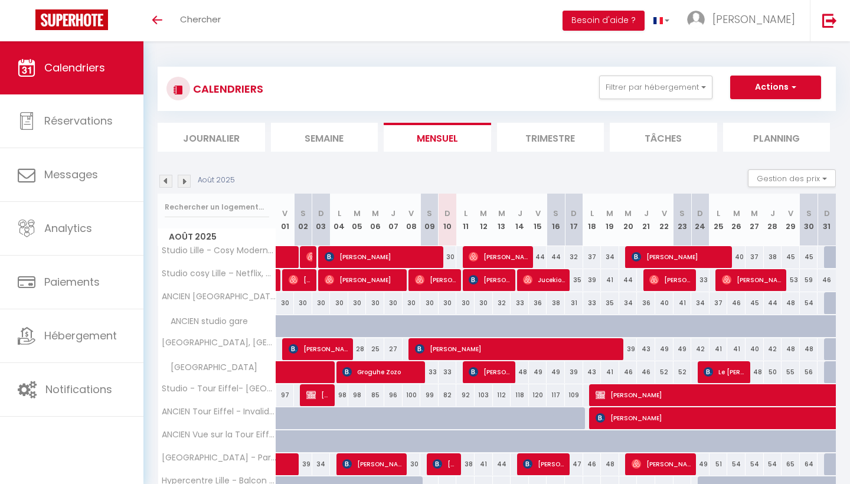
select select
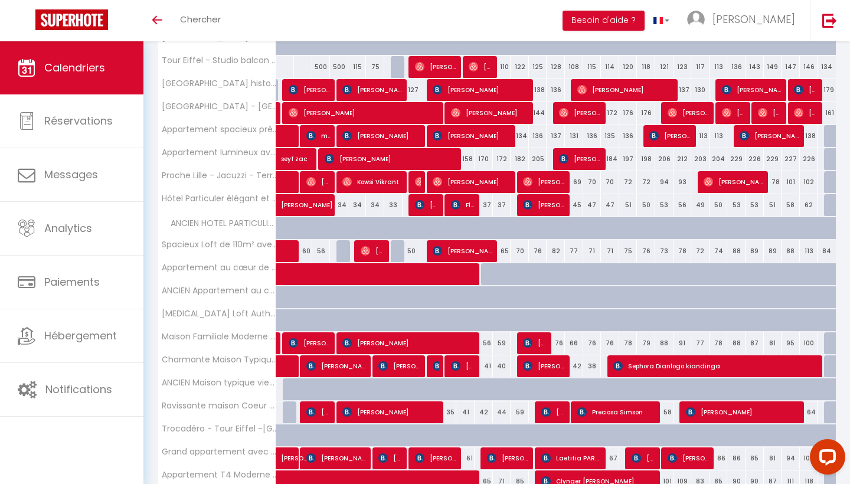
scroll to position [628, 0]
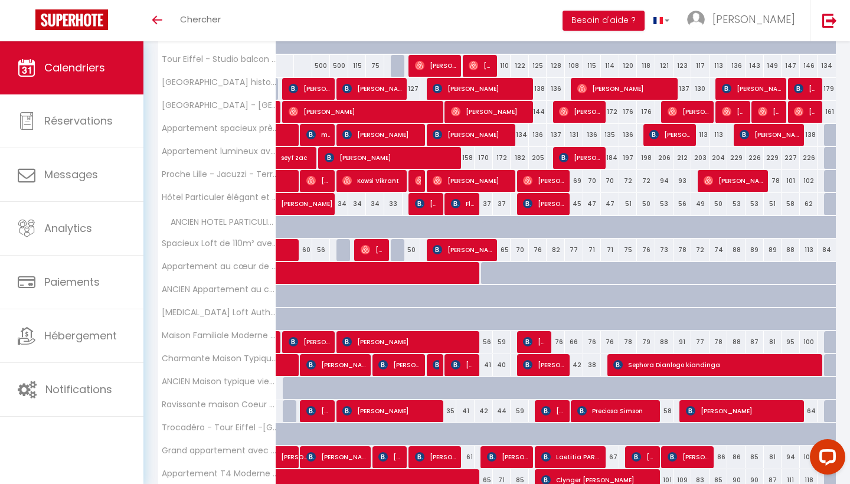
click at [379, 250] on span "[PERSON_NAME]" at bounding box center [372, 249] width 24 height 22
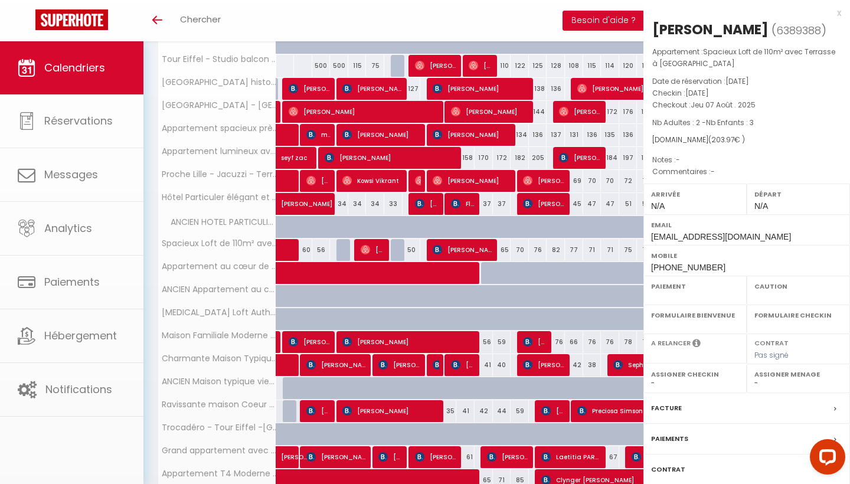
select select "OK"
select select "0"
select select "1"
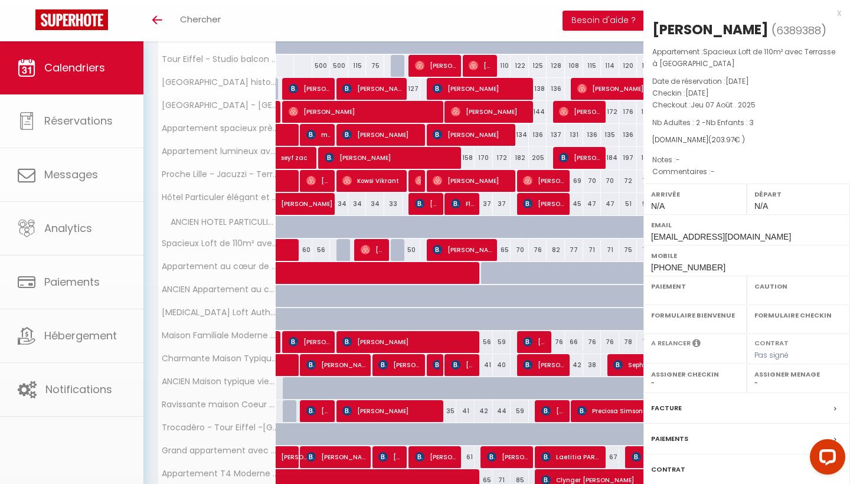
select select
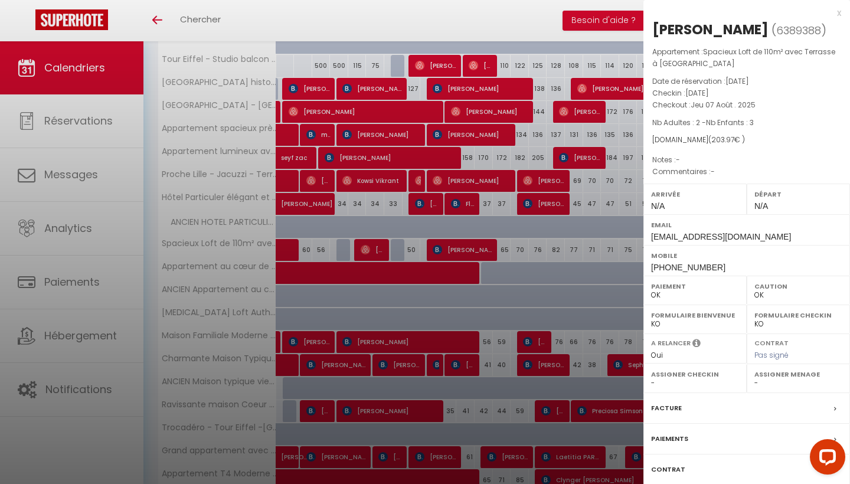
select select "36537"
click at [467, 265] on div at bounding box center [425, 242] width 850 height 484
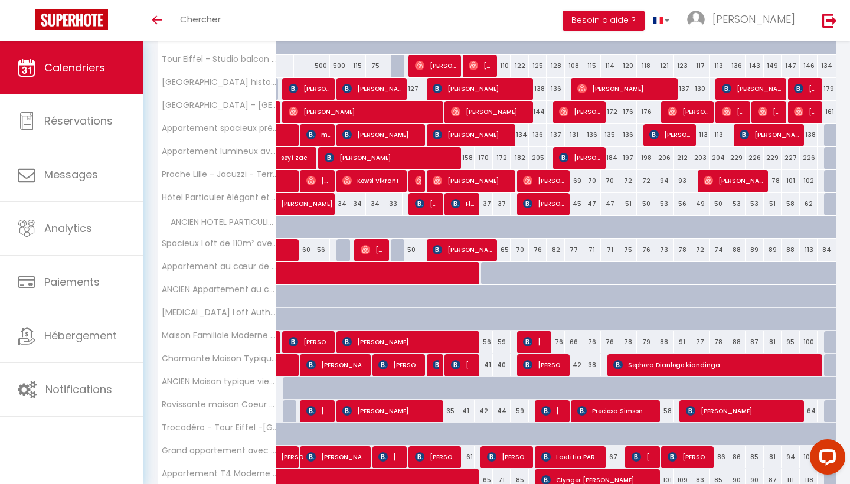
click at [370, 223] on div at bounding box center [375, 227] width 18 height 22
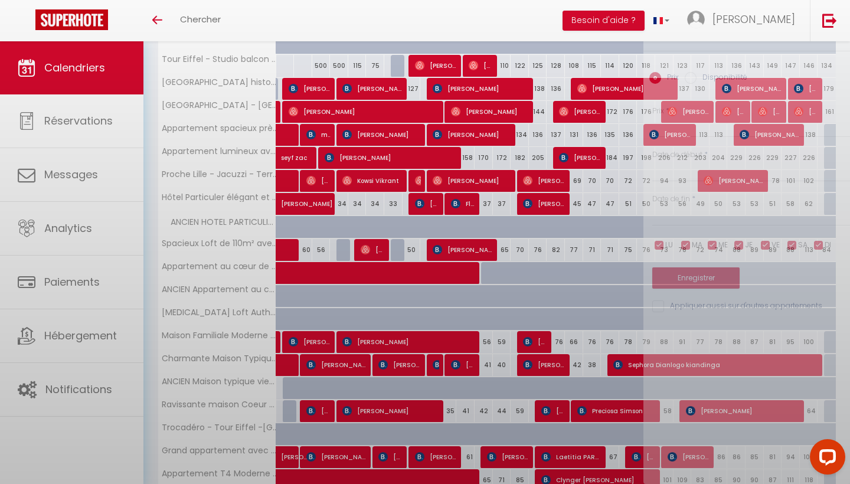
type input "466"
type input "Mer 06 Août 2025"
type input "Jeu 07 Août 2025"
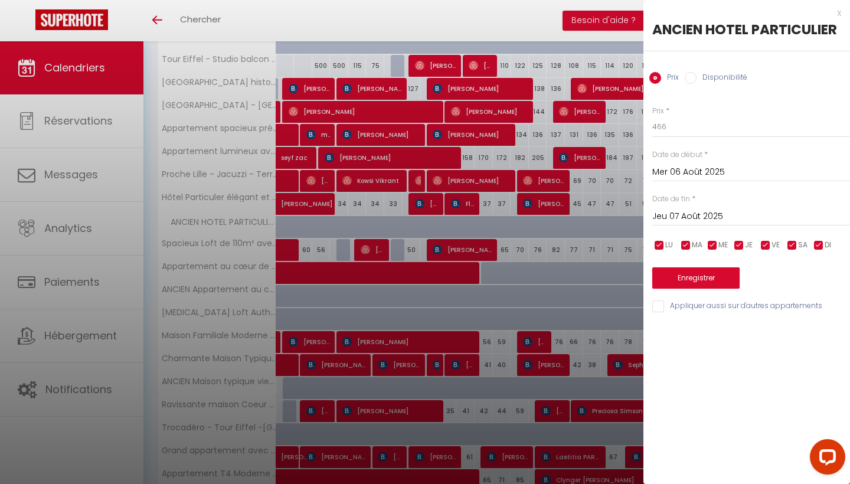
click at [379, 260] on div at bounding box center [425, 242] width 850 height 484
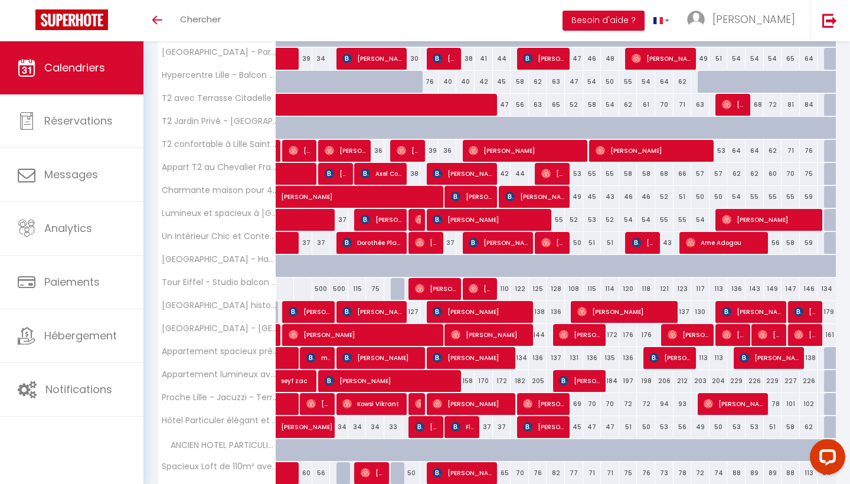
scroll to position [398, 0]
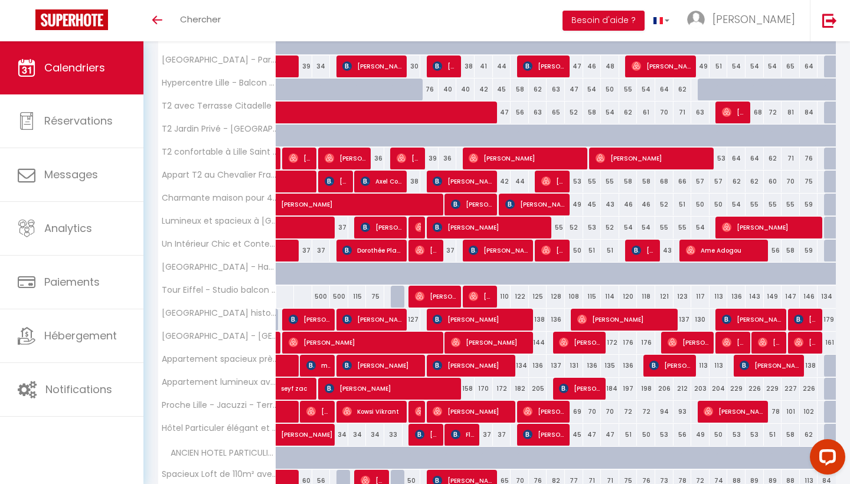
click at [474, 204] on span "[PERSON_NAME]" at bounding box center [472, 204] width 42 height 22
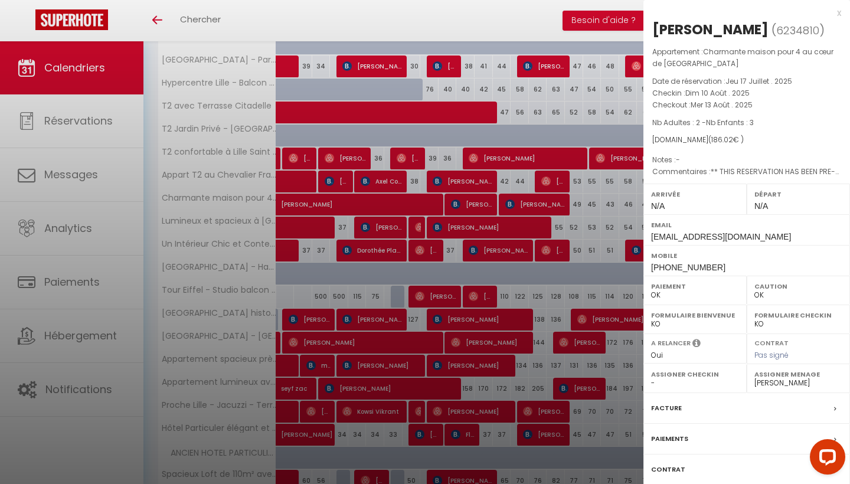
select select "KO"
click at [472, 245] on div at bounding box center [425, 242] width 850 height 484
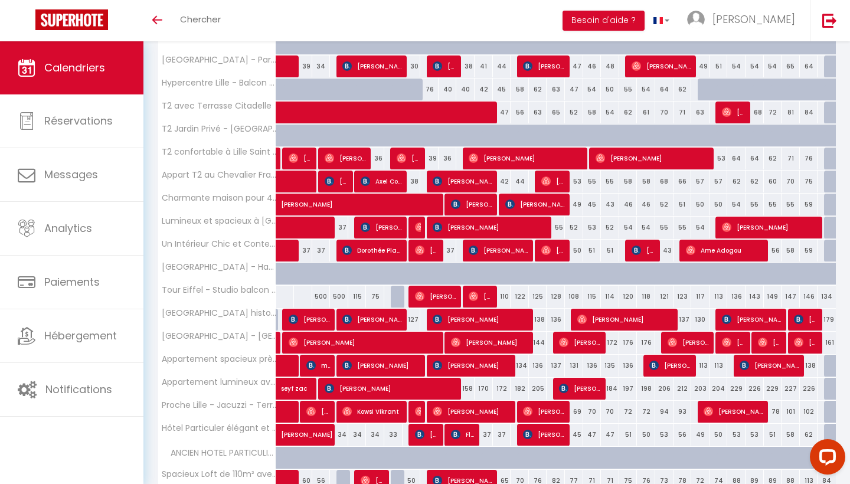
click at [476, 205] on span "[PERSON_NAME]" at bounding box center [472, 204] width 42 height 22
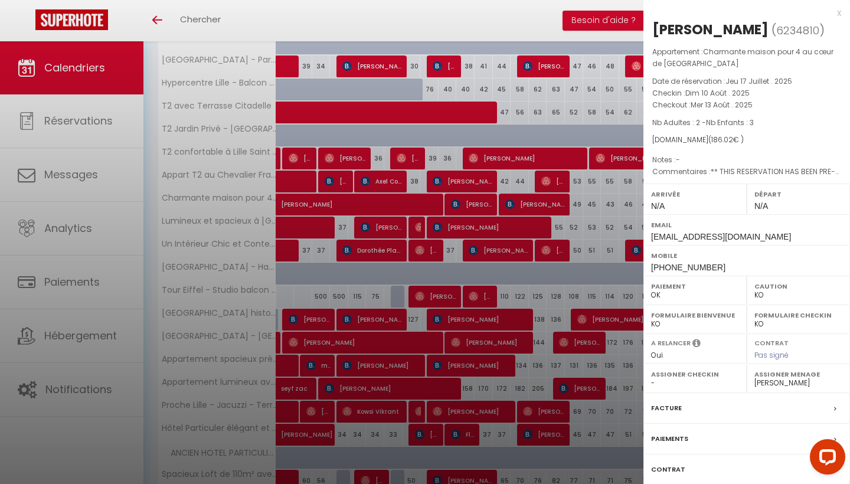
click at [462, 214] on div at bounding box center [425, 242] width 850 height 484
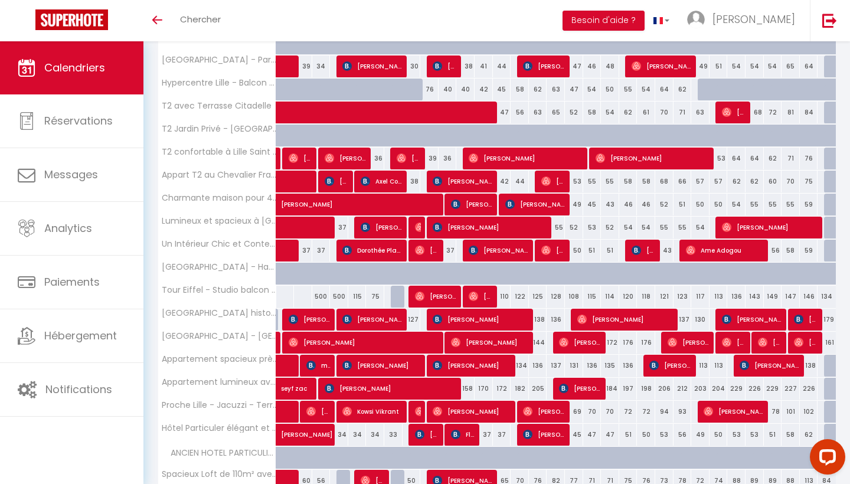
click at [486, 195] on span "[PERSON_NAME]" at bounding box center [472, 204] width 42 height 22
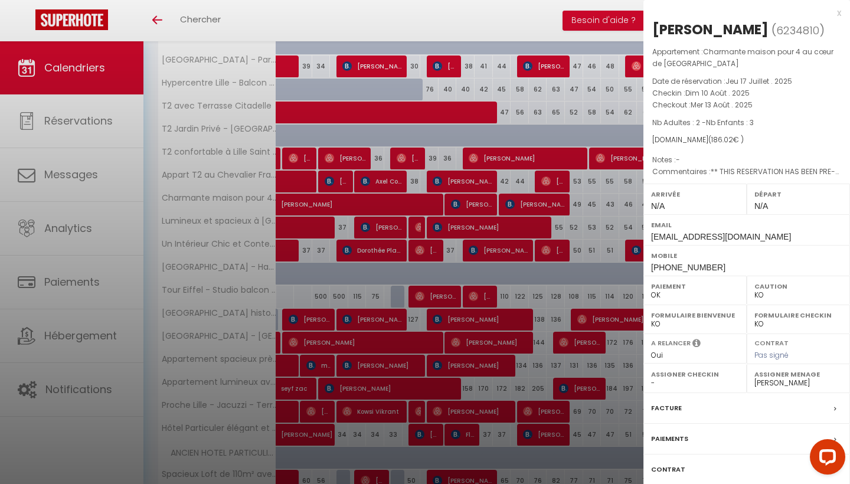
click at [496, 211] on div at bounding box center [425, 242] width 850 height 484
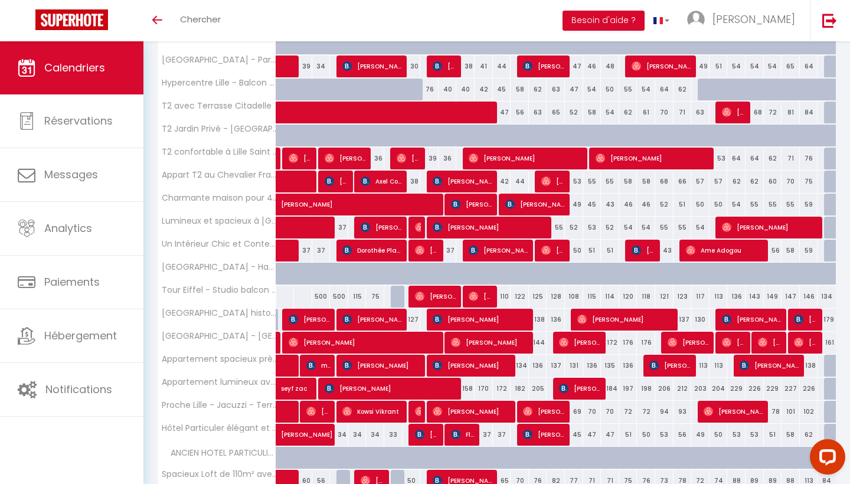
click at [514, 201] on span "[PERSON_NAME]" at bounding box center [535, 204] width 61 height 22
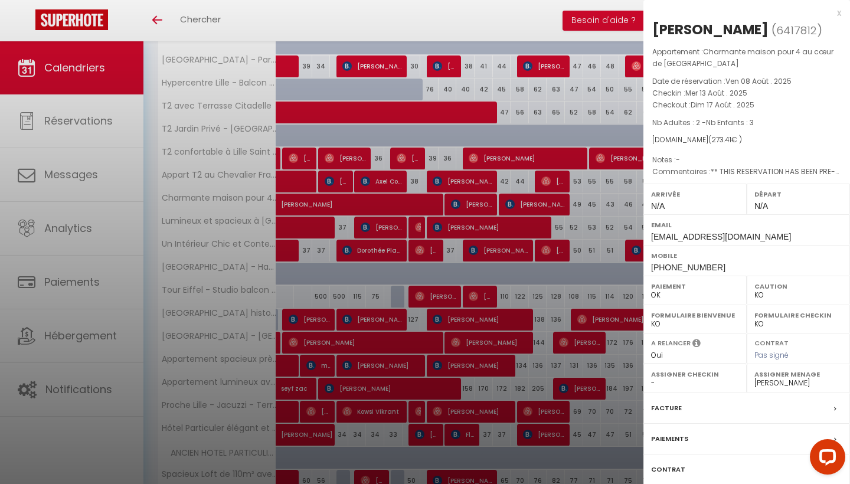
click at [342, 231] on div at bounding box center [425, 242] width 850 height 484
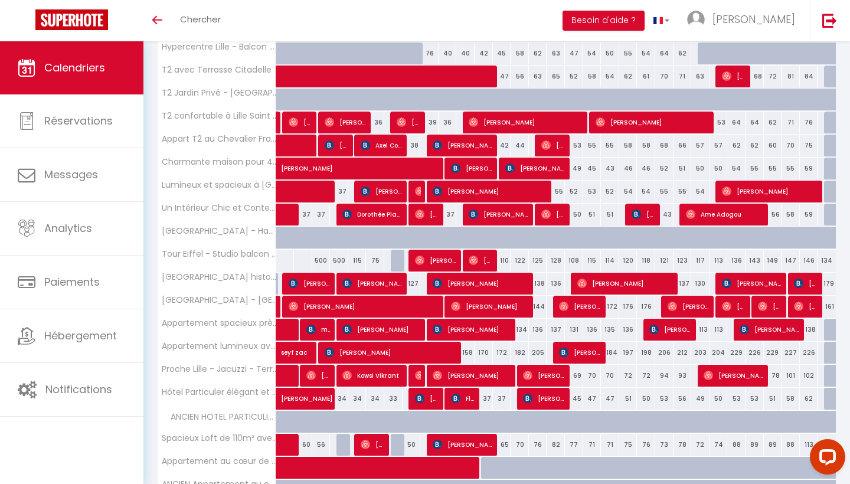
scroll to position [437, 0]
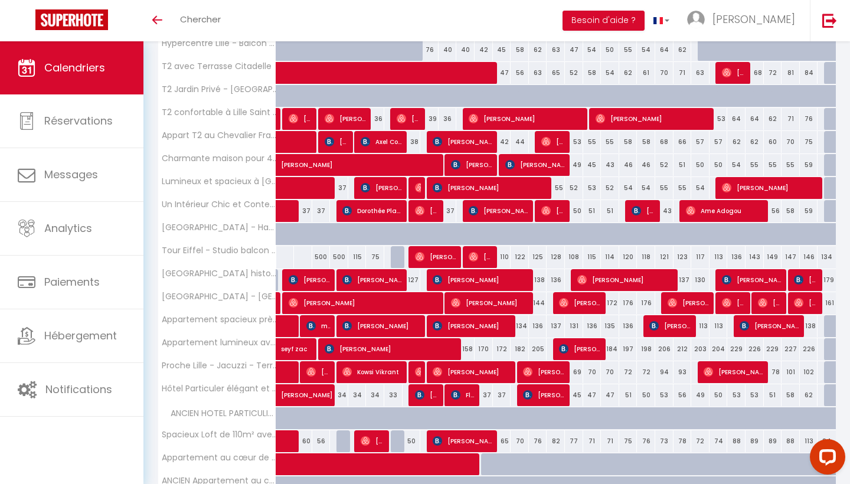
click at [475, 446] on span "[PERSON_NAME]" at bounding box center [462, 440] width 61 height 22
select select "36537"
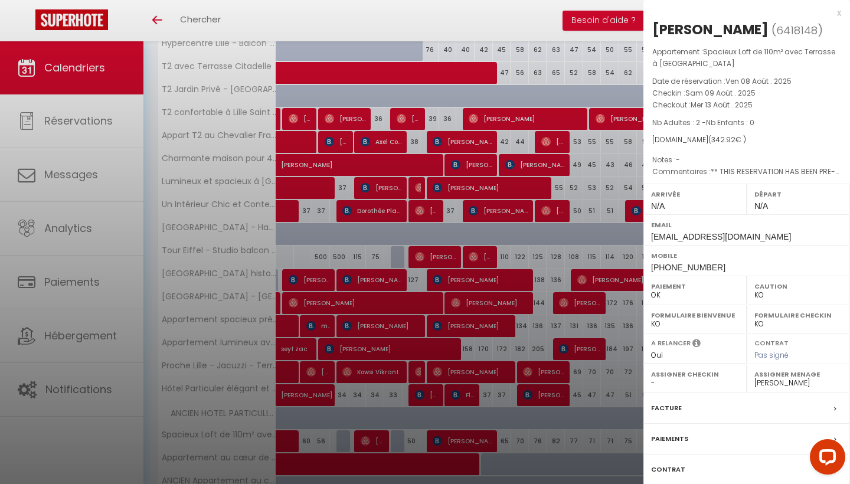
click at [416, 107] on div at bounding box center [425, 242] width 850 height 484
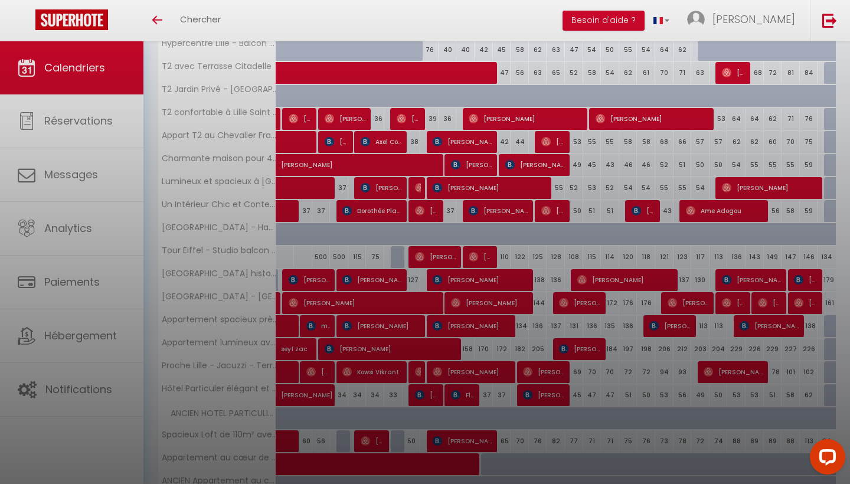
click at [339, 306] on span "[PERSON_NAME]" at bounding box center [364, 302] width 152 height 22
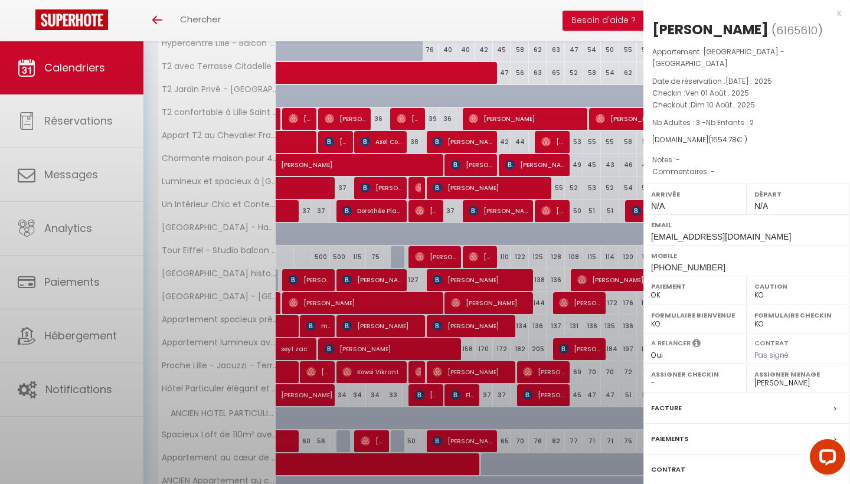
select select "OK"
select select "49296"
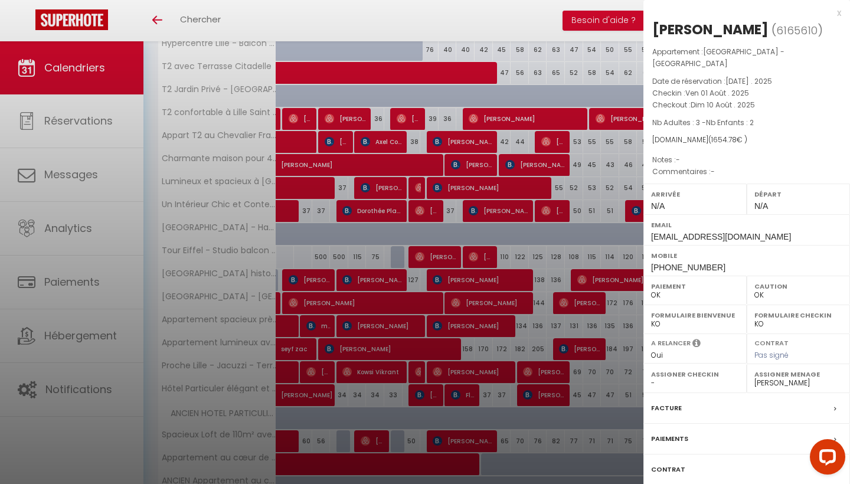
click at [409, 388] on div at bounding box center [425, 242] width 850 height 484
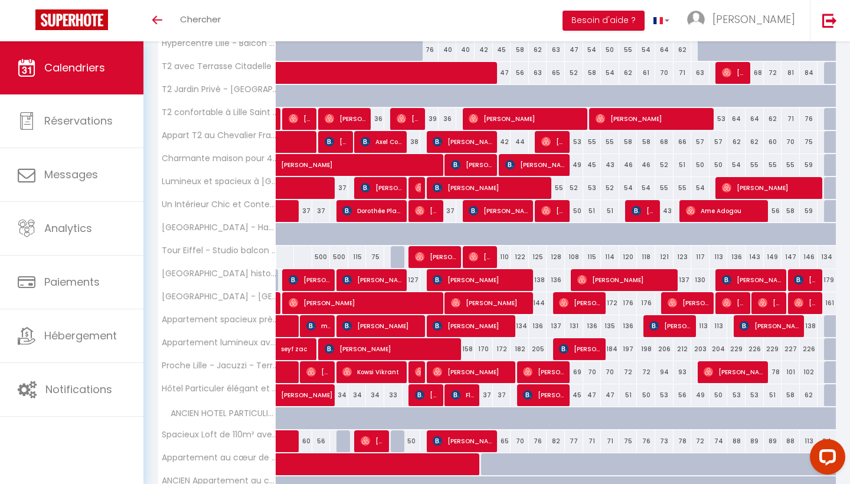
click at [444, 435] on span "[PERSON_NAME]" at bounding box center [462, 440] width 61 height 22
select select "KO"
select select "36537"
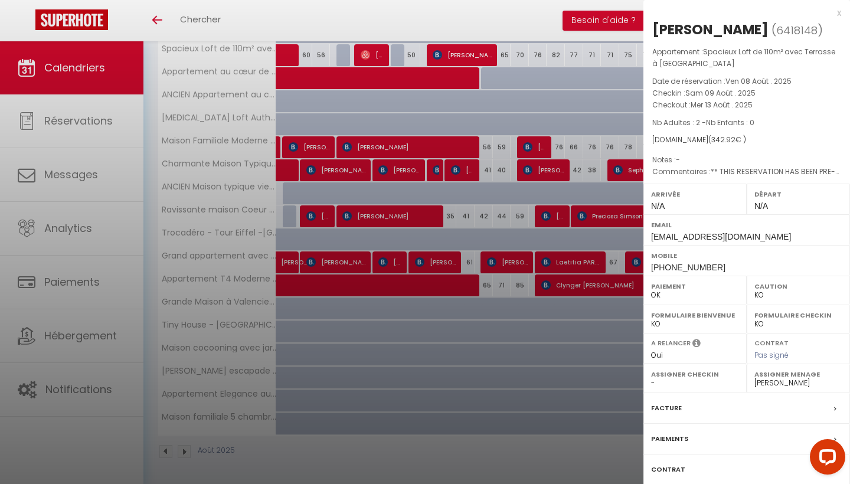
scroll to position [822, 0]
click at [551, 251] on div at bounding box center [425, 242] width 850 height 484
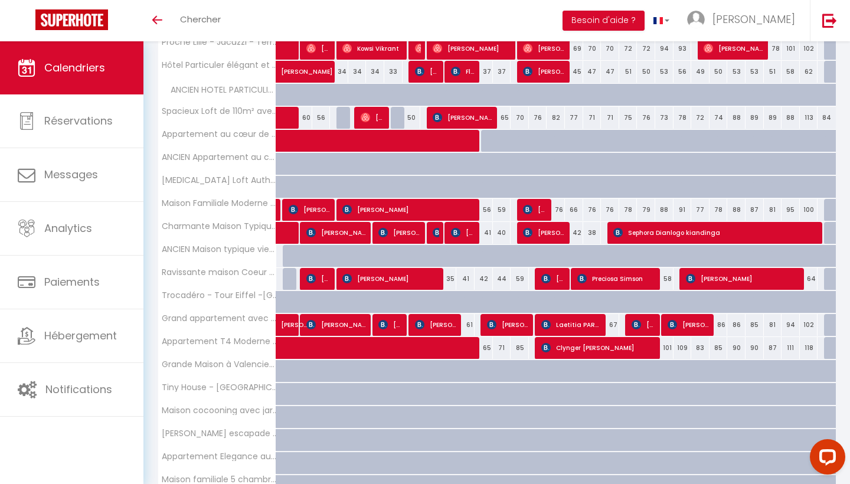
scroll to position [759, 0]
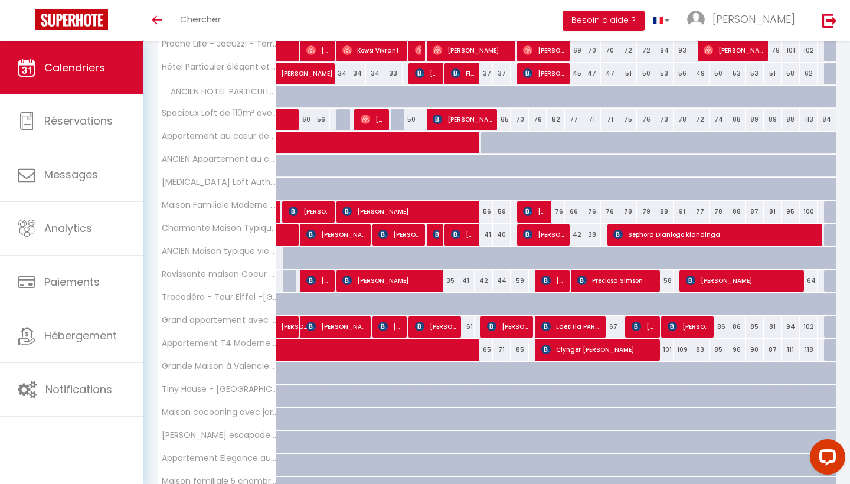
click at [454, 114] on span "[PERSON_NAME]" at bounding box center [462, 119] width 61 height 22
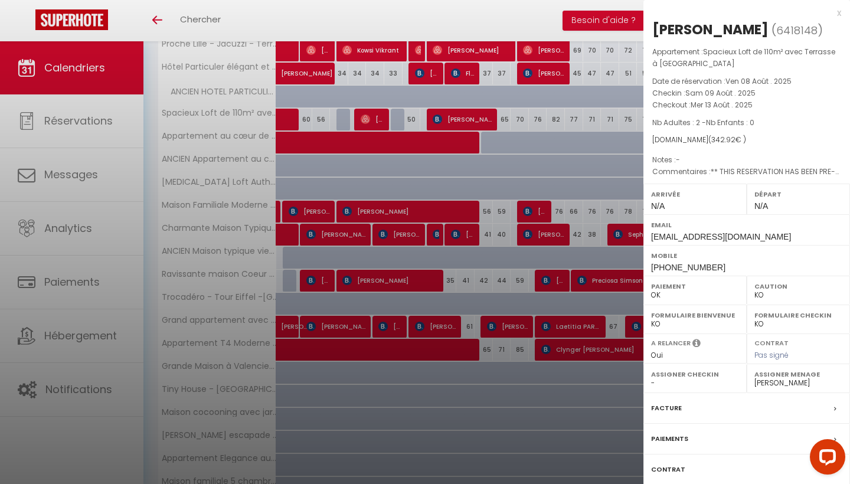
click at [470, 96] on div at bounding box center [425, 242] width 850 height 484
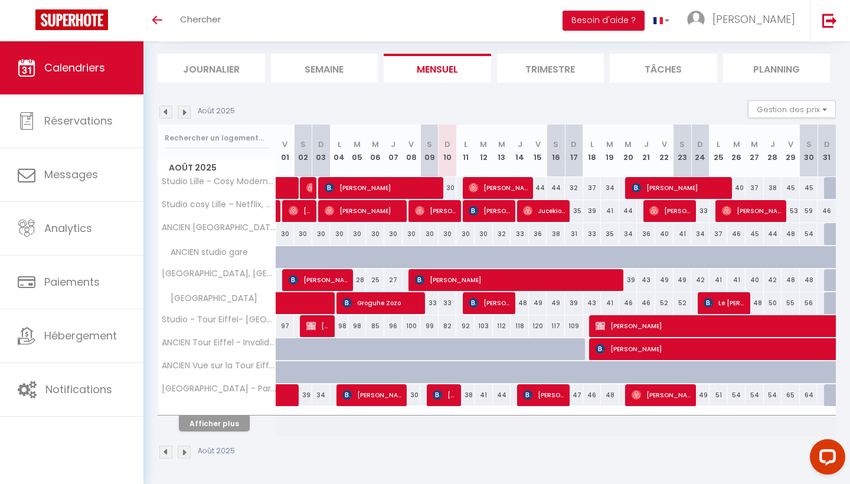
click at [242, 418] on button "Afficher plus" at bounding box center [214, 423] width 71 height 16
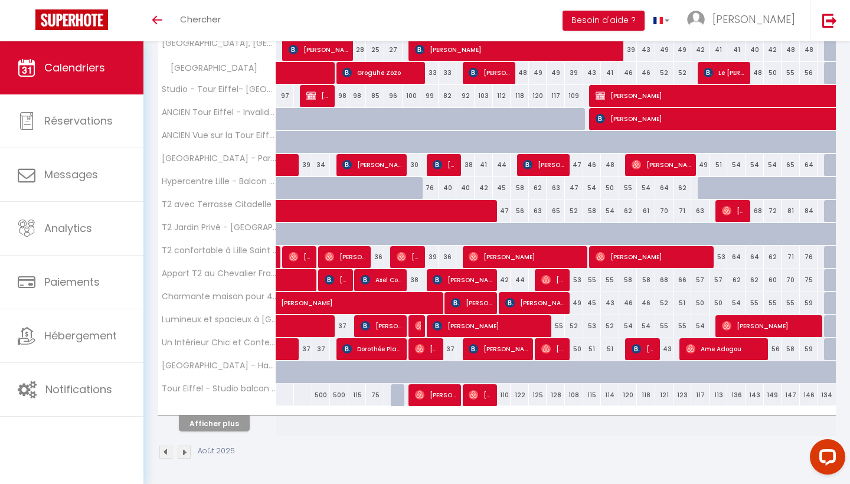
click at [240, 419] on button "Afficher plus" at bounding box center [214, 423] width 71 height 16
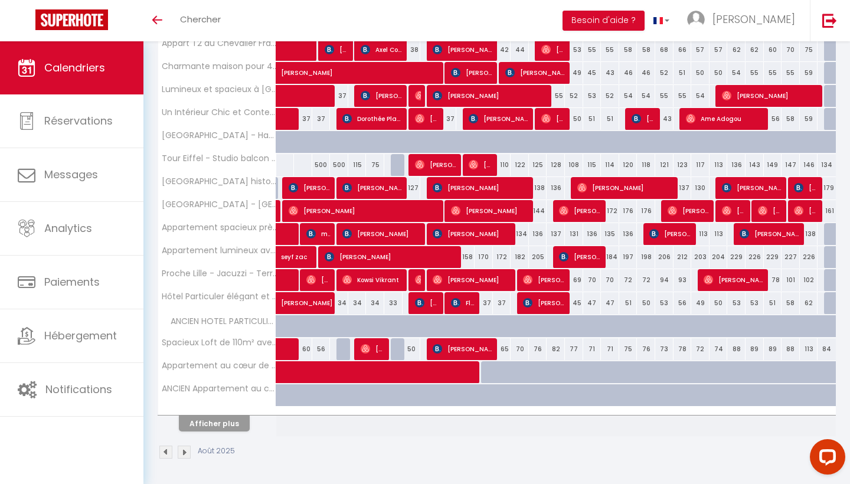
click at [235, 421] on button "Afficher plus" at bounding box center [214, 423] width 71 height 16
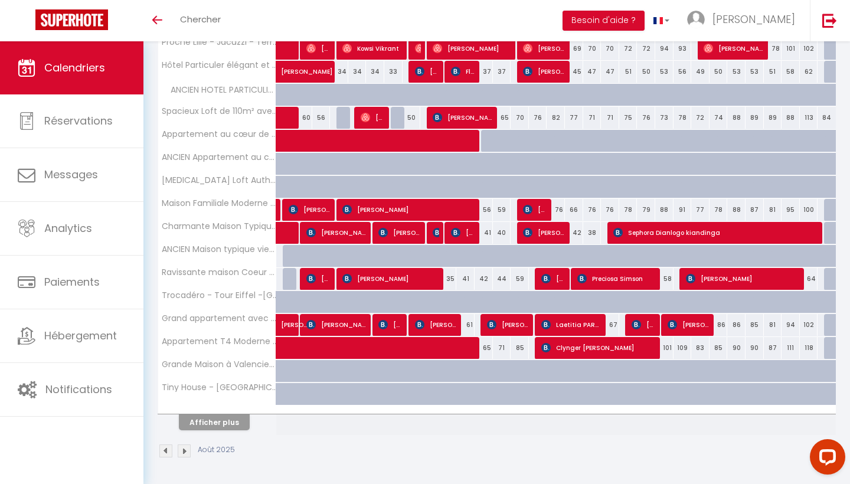
scroll to position [759, 0]
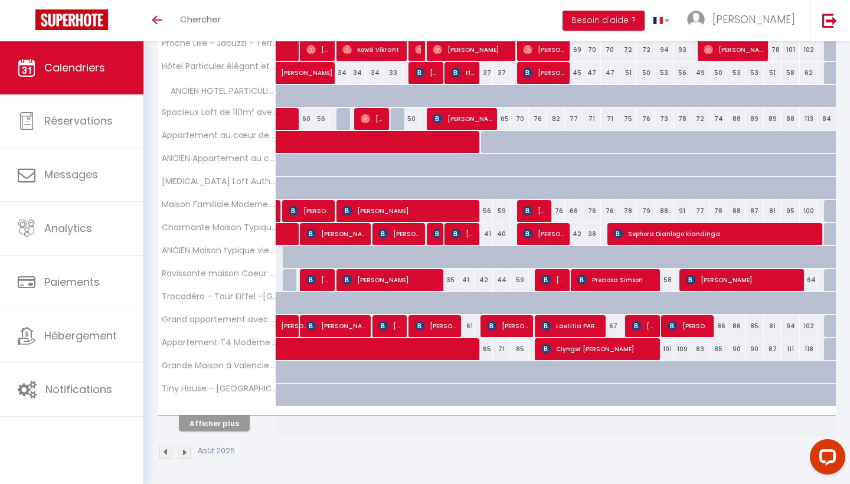
click at [237, 420] on button "Afficher plus" at bounding box center [214, 423] width 71 height 16
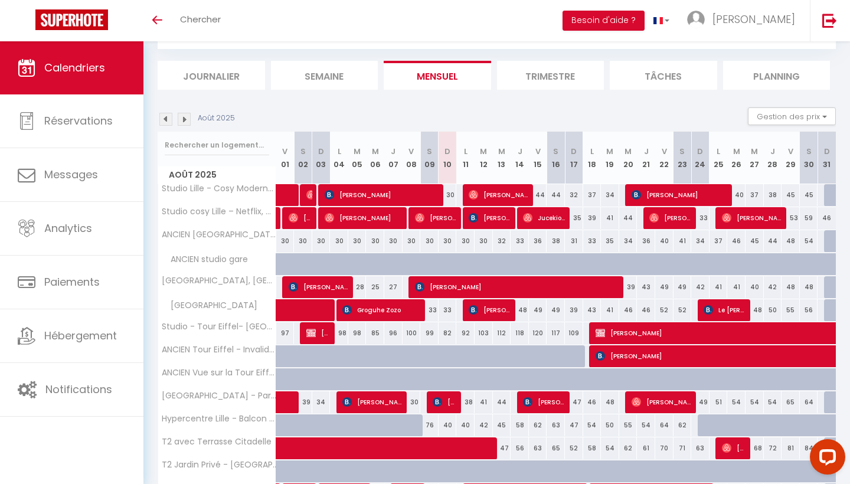
scroll to position [63, 0]
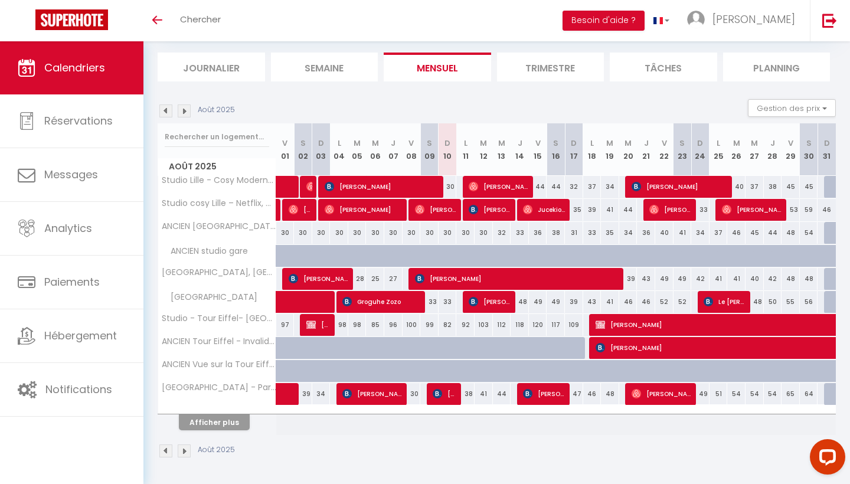
scroll to position [69, 0]
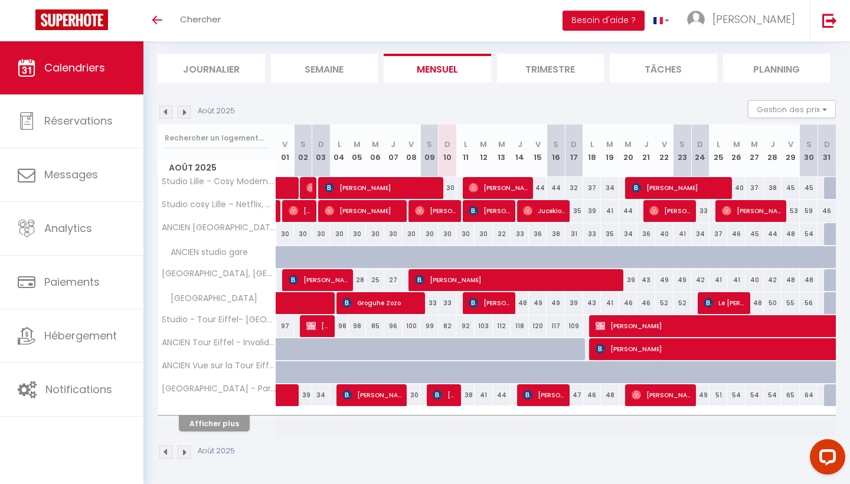
click at [228, 424] on button "Afficher plus" at bounding box center [214, 423] width 71 height 16
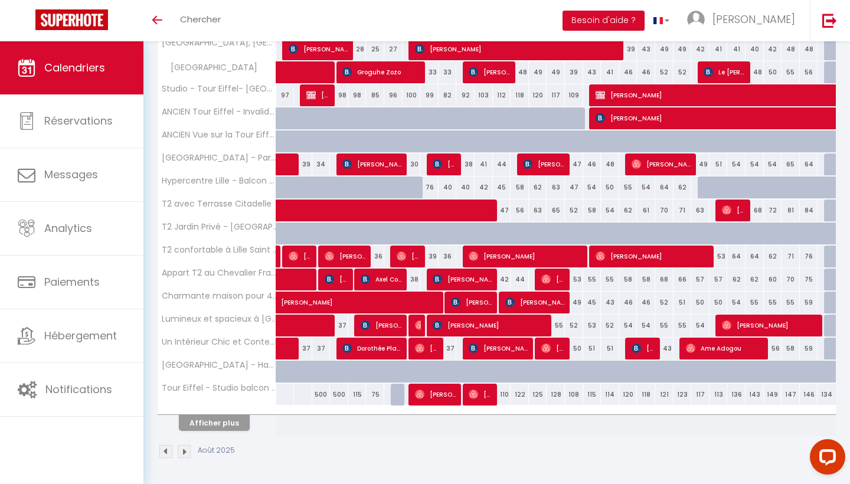
scroll to position [299, 0]
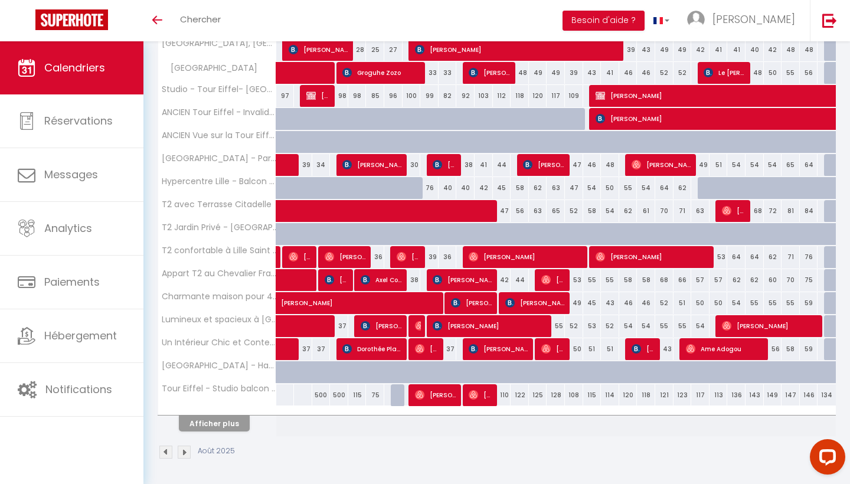
click at [226, 425] on button "Afficher plus" at bounding box center [214, 423] width 71 height 16
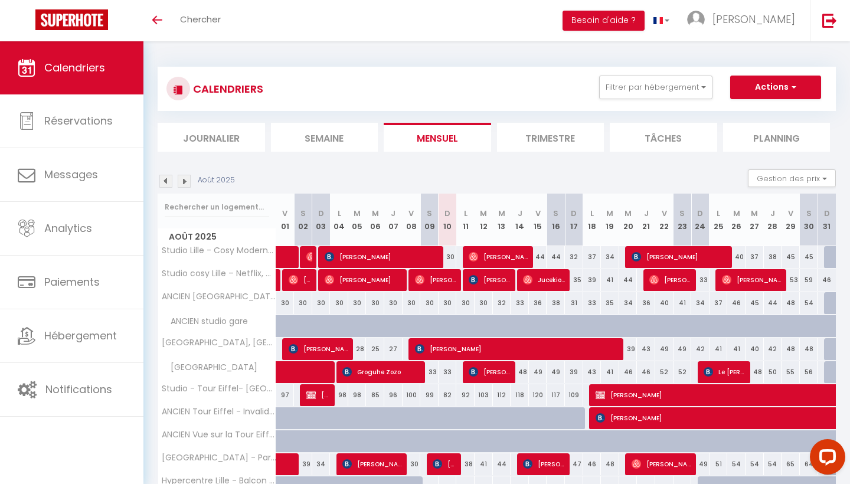
scroll to position [0, 0]
